Goal: Task Accomplishment & Management: Manage account settings

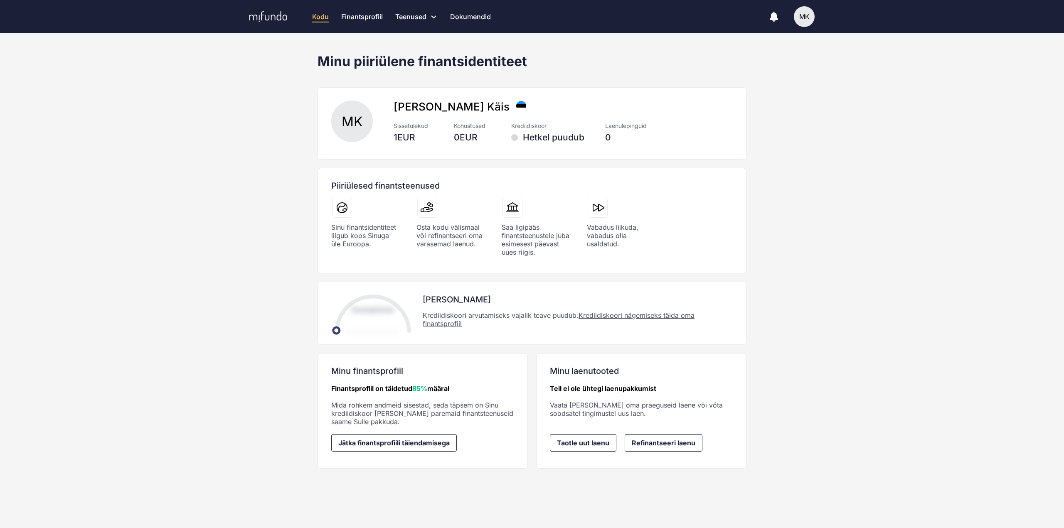
click at [814, 26] on span "MK" at bounding box center [804, 16] width 21 height 21
click at [770, 44] on div "MK Marko Käis" at bounding box center [796, 49] width 108 height 34
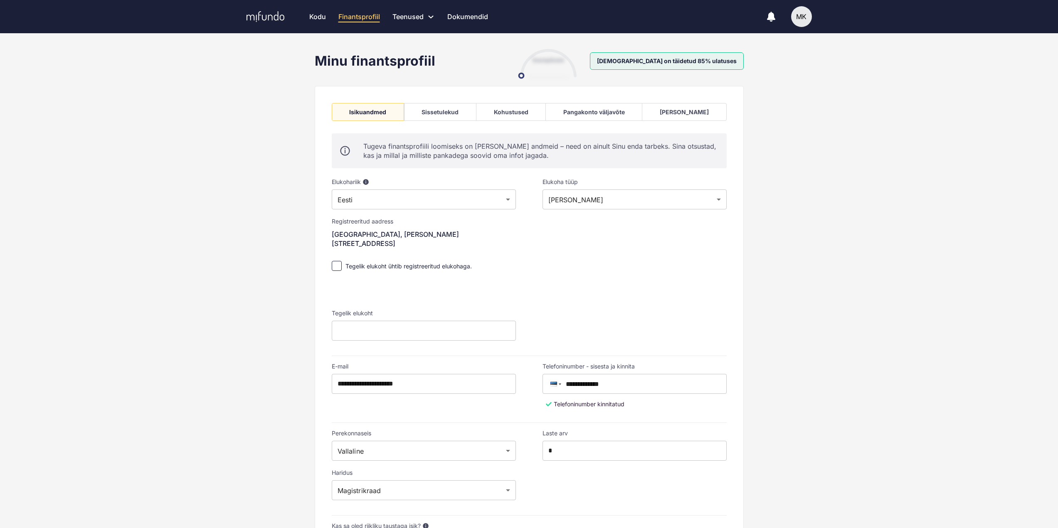
click at [642, 118] on div "Pangakonto väljavõte" at bounding box center [594, 112] width 96 height 18
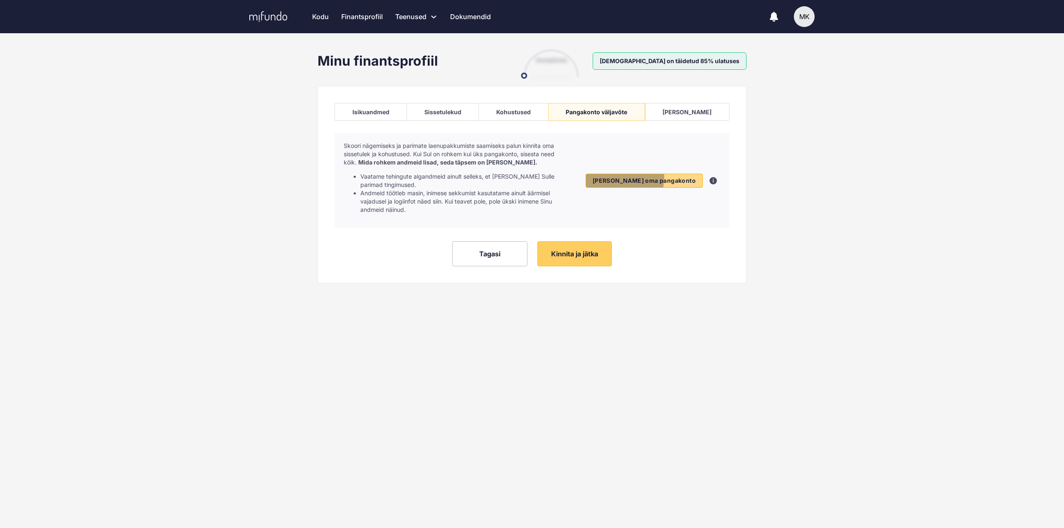
click at [662, 177] on span "[PERSON_NAME] oma pangakonto" at bounding box center [644, 180] width 103 height 7
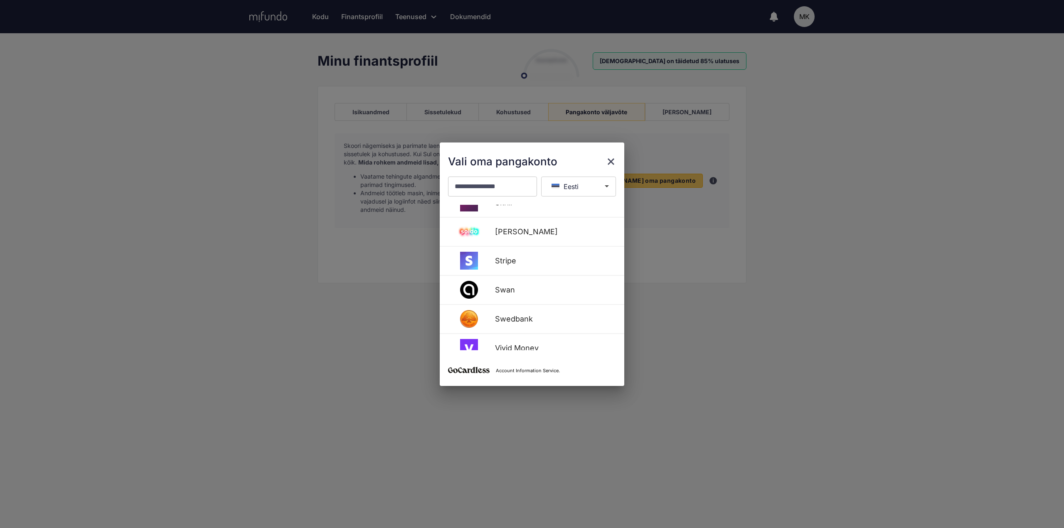
scroll to position [518, 0]
click at [570, 376] on div "Account Information Service." at bounding box center [532, 369] width 185 height 36
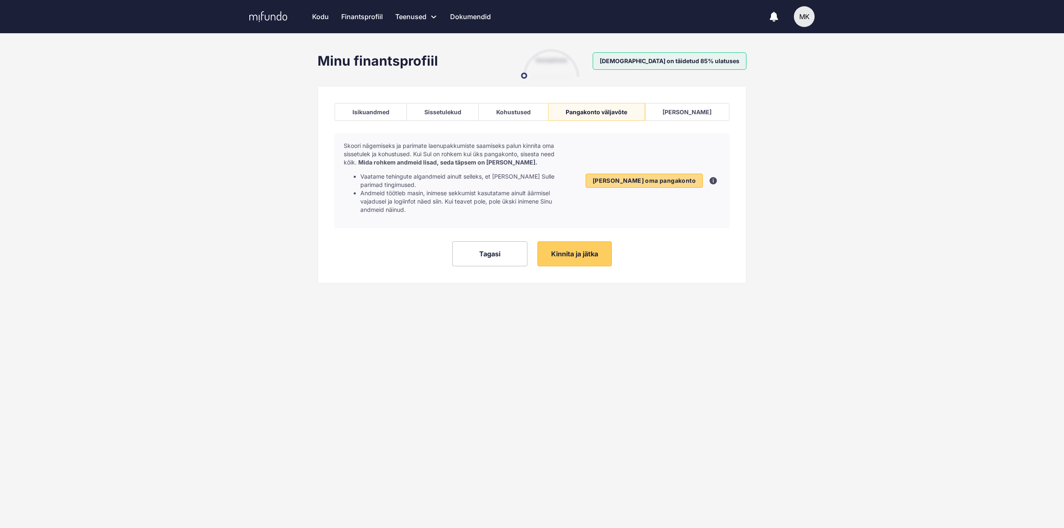
click at [673, 177] on span "[PERSON_NAME] oma pangakonto" at bounding box center [644, 180] width 103 height 7
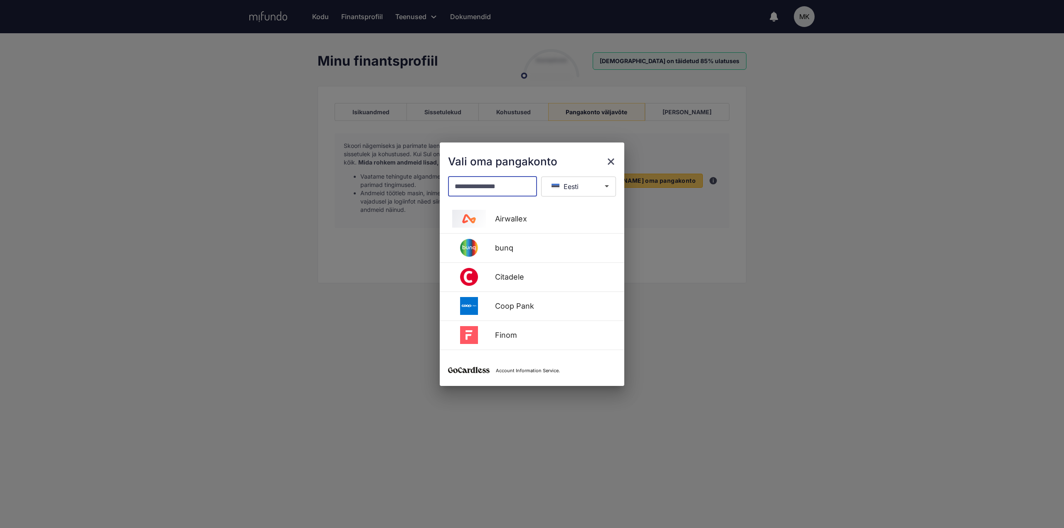
click at [512, 182] on input "text" at bounding box center [492, 187] width 89 height 20
type input "*"
click at [576, 182] on button "Eesti" at bounding box center [578, 187] width 75 height 20
click at [612, 162] on icon "close" at bounding box center [611, 161] width 7 height 7
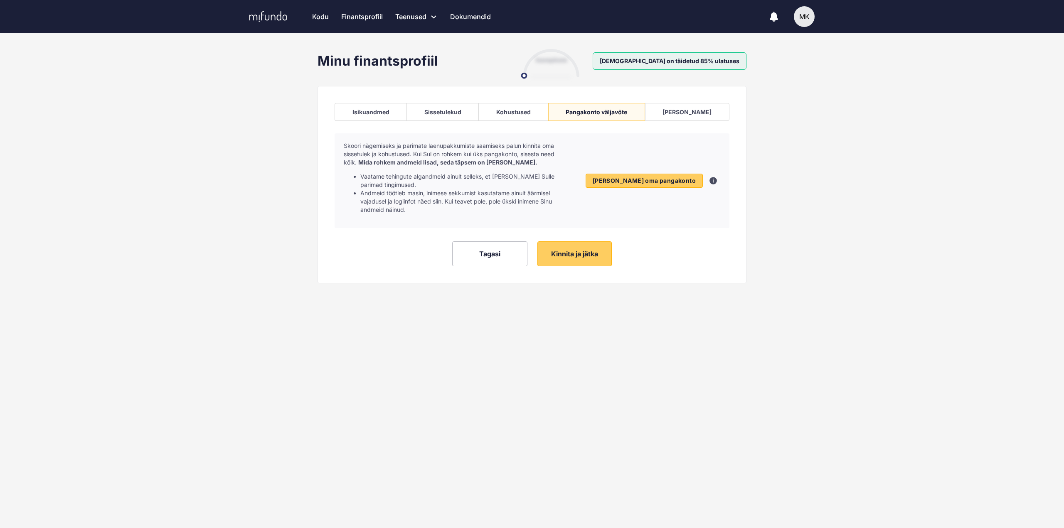
click at [773, 257] on div "Minu finantsprofiil Suurepärane [DEMOGRAPHIC_DATA] on täidetud 85% ulatuses Isi…" at bounding box center [532, 179] width 1064 height 261
drag, startPoint x: 670, startPoint y: 63, endPoint x: 747, endPoint y: 57, distance: 77.6
click at [723, 59] on span "[DEMOGRAPHIC_DATA] on täidetud 85% ulatuses" at bounding box center [670, 60] width 154 height 17
click at [751, 56] on div "Minu finantsprofiil Suurepärane [DEMOGRAPHIC_DATA] on täidetud 85% ulatuses Isi…" at bounding box center [532, 179] width 442 height 261
click at [729, 60] on span "[DEMOGRAPHIC_DATA] on täidetud 85% ulatuses" at bounding box center [670, 60] width 154 height 17
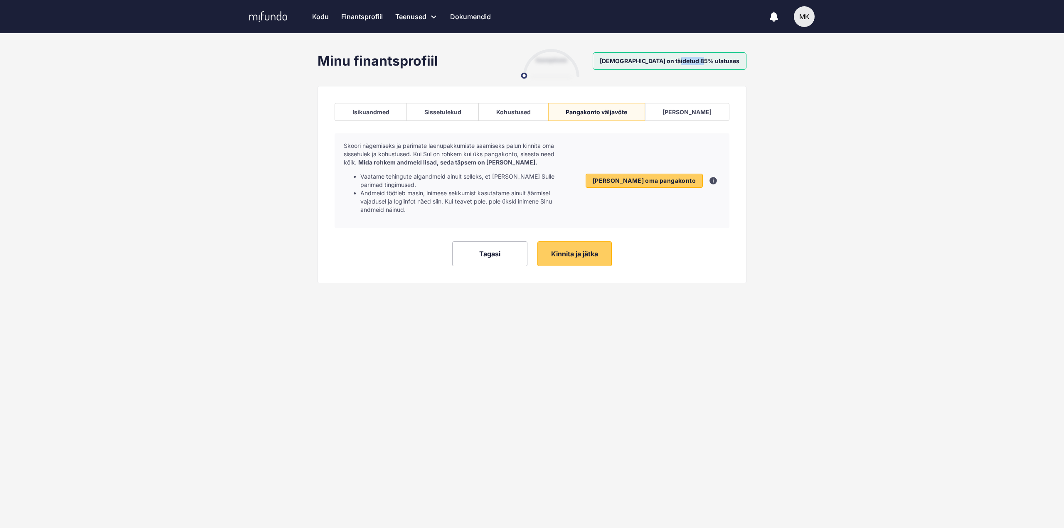
click at [729, 60] on span "[DEMOGRAPHIC_DATA] on täidetud 85% ulatuses" at bounding box center [670, 60] width 154 height 17
click at [818, 75] on div "Minu finantsprofiil Suurepärane [DEMOGRAPHIC_DATA] on täidetud 85% ulatuses Isi…" at bounding box center [532, 179] width 1064 height 261
click at [646, 177] on span "[PERSON_NAME] oma pangakonto" at bounding box center [644, 180] width 103 height 7
